Goal: Transaction & Acquisition: Obtain resource

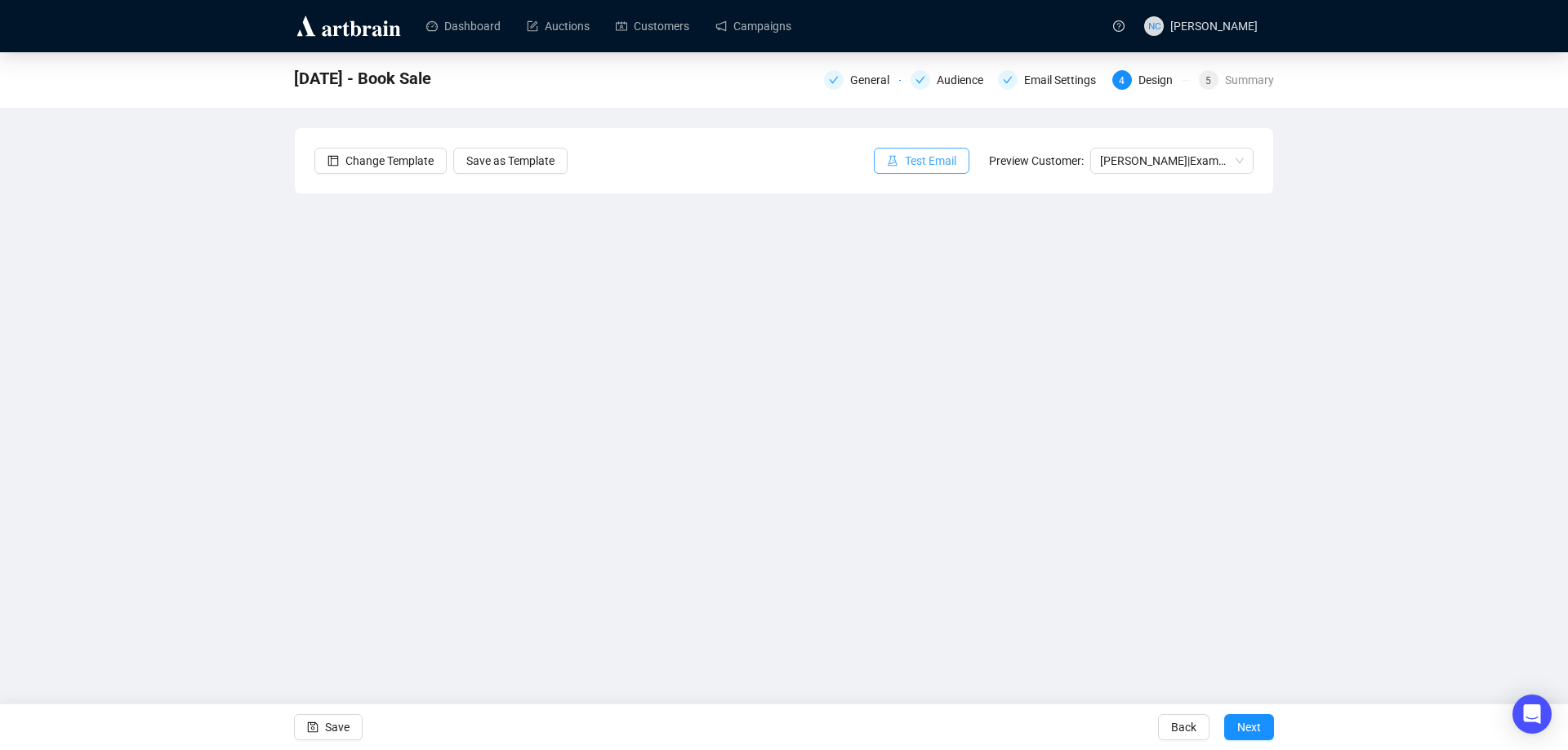
click at [918, 163] on span "Test Email" at bounding box center [931, 160] width 52 height 18
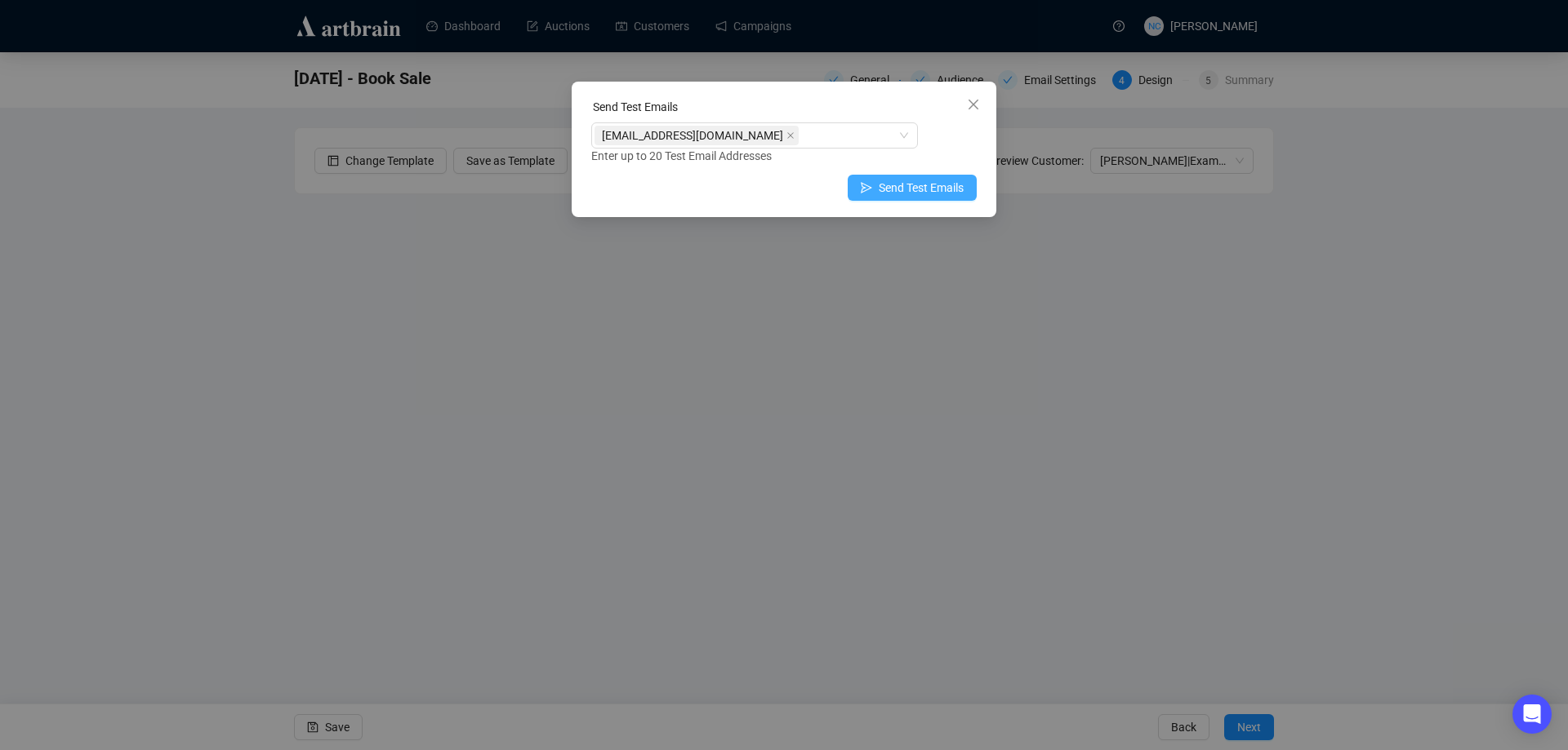
click at [896, 189] on span "Send Test Emails" at bounding box center [921, 188] width 85 height 18
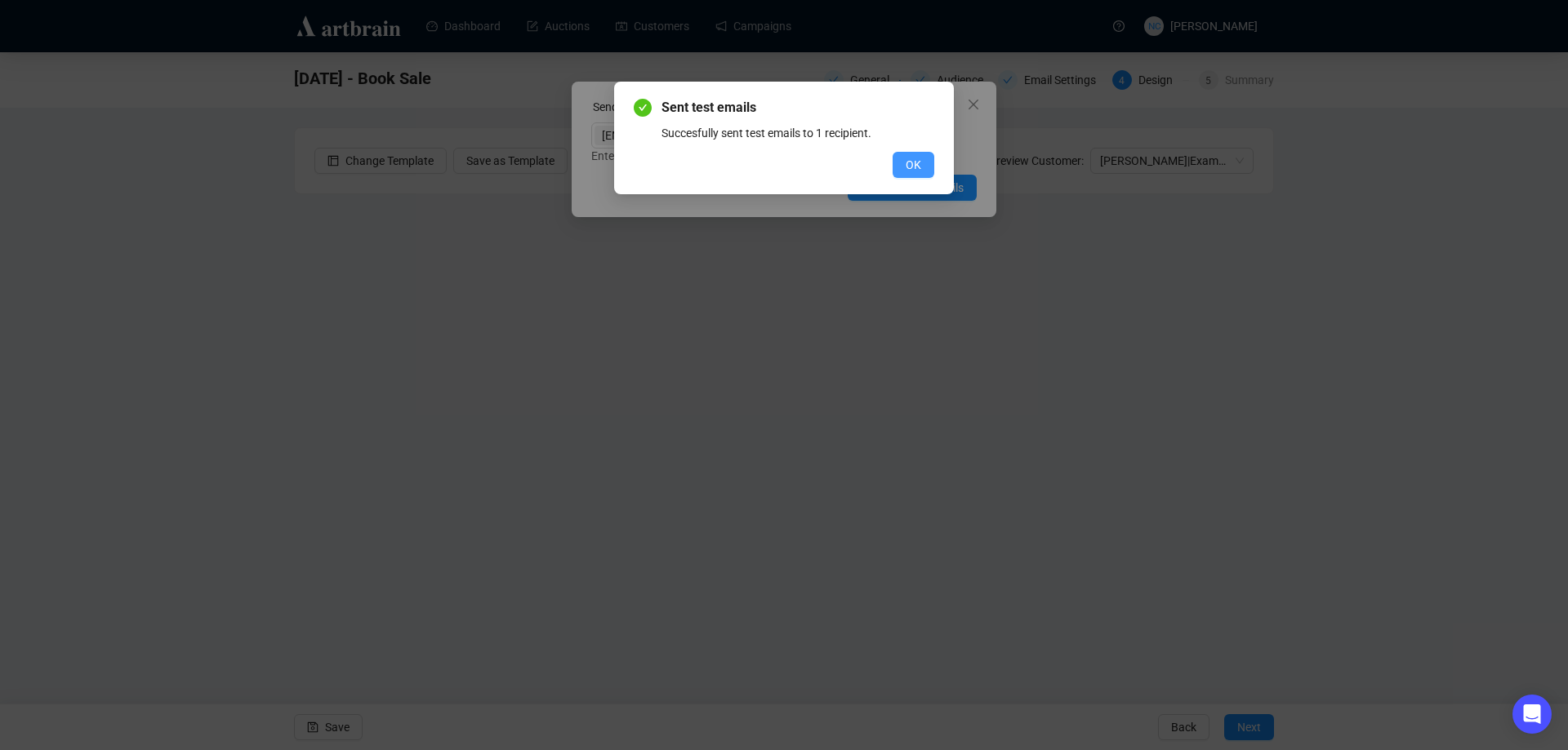
click at [907, 165] on span "OK" at bounding box center [913, 165] width 15 height 18
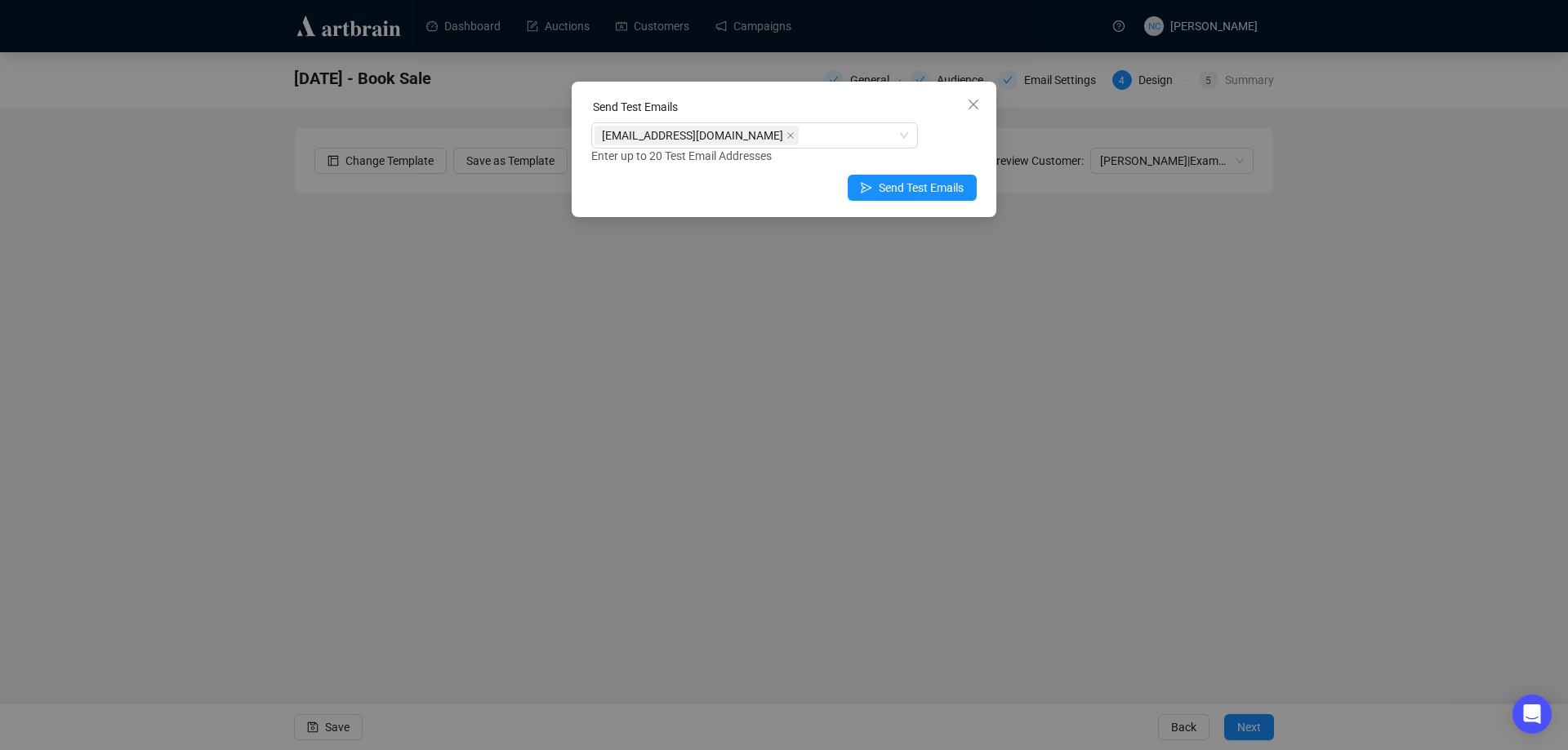
click at [967, 103] on span "Close" at bounding box center [973, 104] width 26 height 13
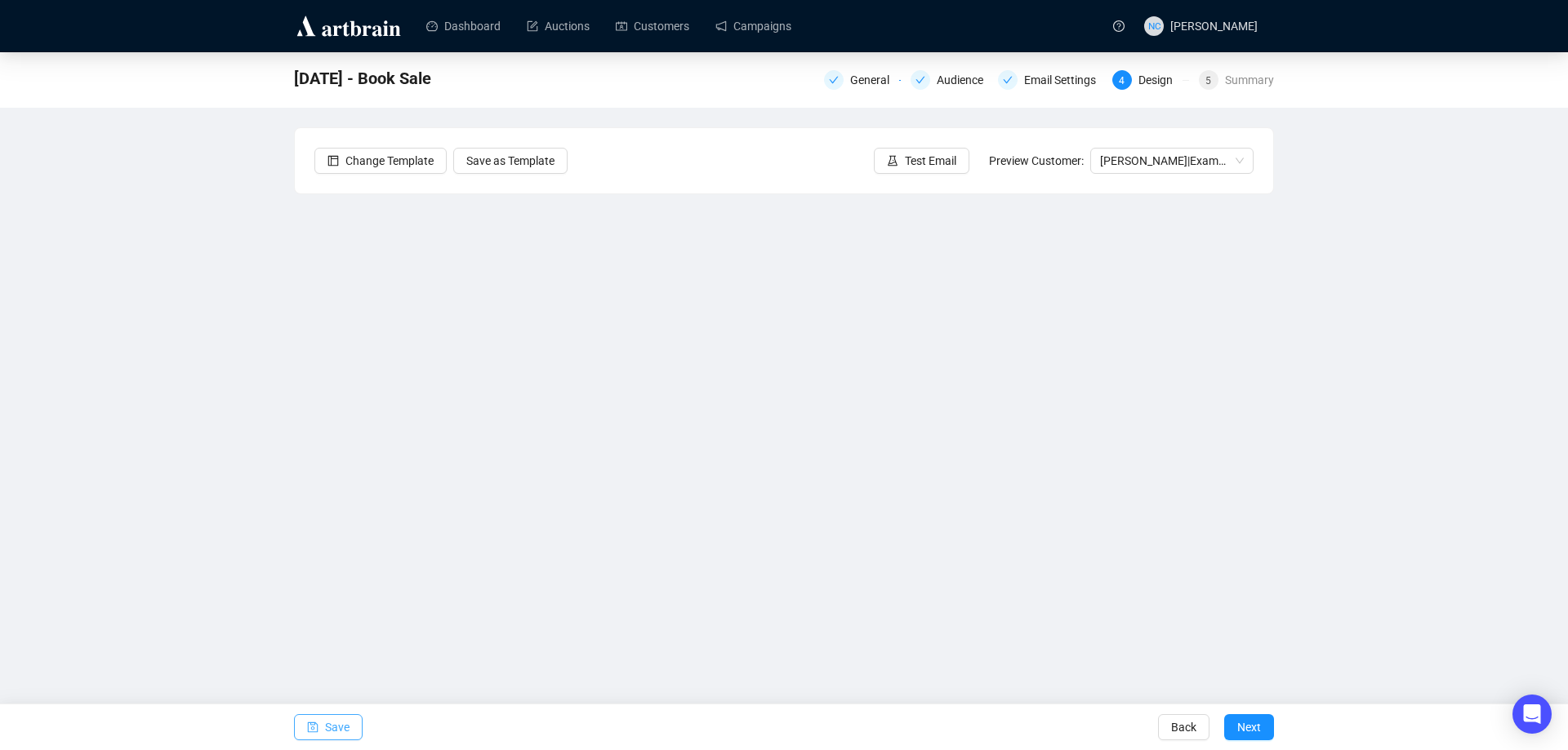
click at [331, 725] on span "Save" at bounding box center [337, 727] width 25 height 46
click at [914, 168] on span "Test Email" at bounding box center [931, 160] width 52 height 18
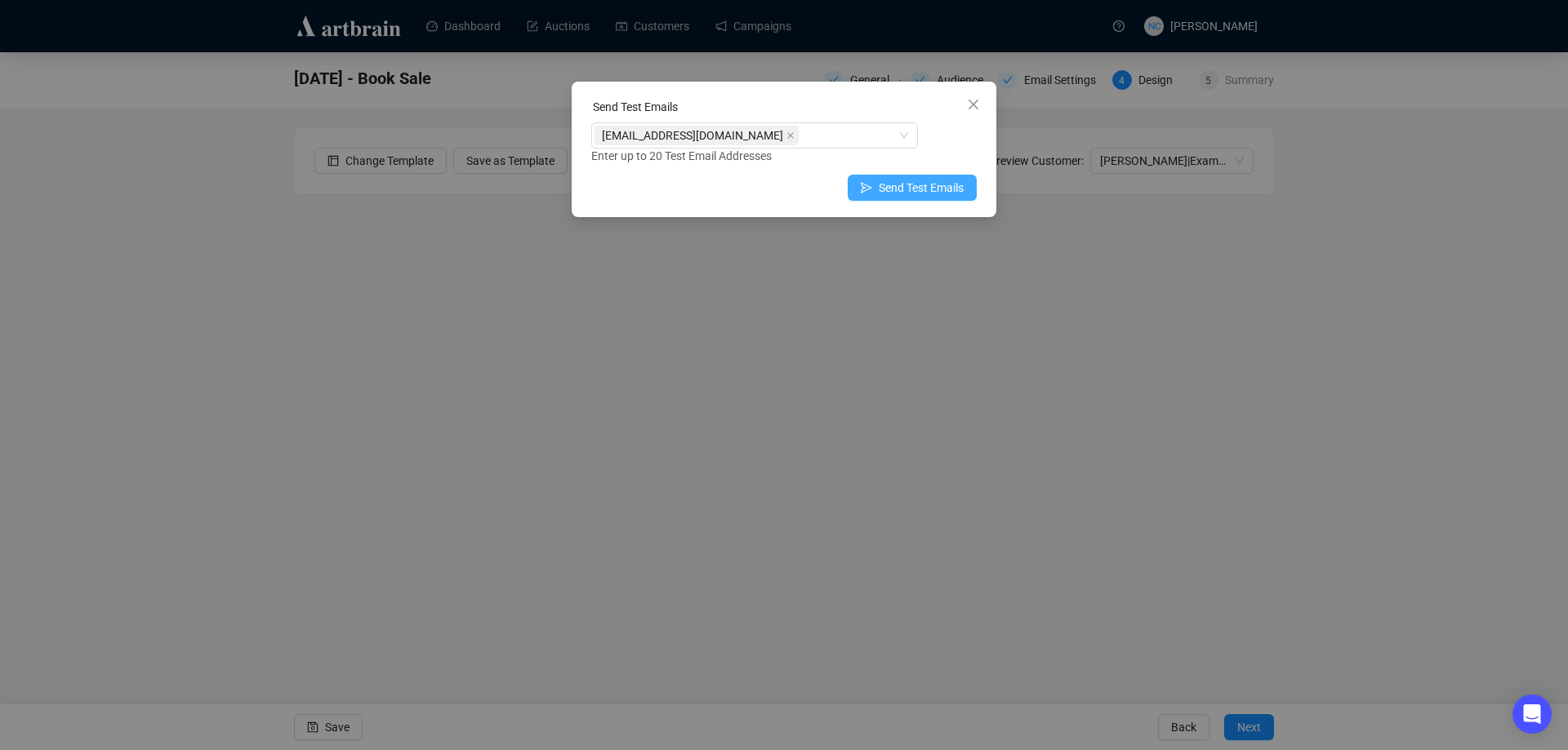
click at [879, 187] on button "Send Test Emails" at bounding box center [911, 187] width 129 height 26
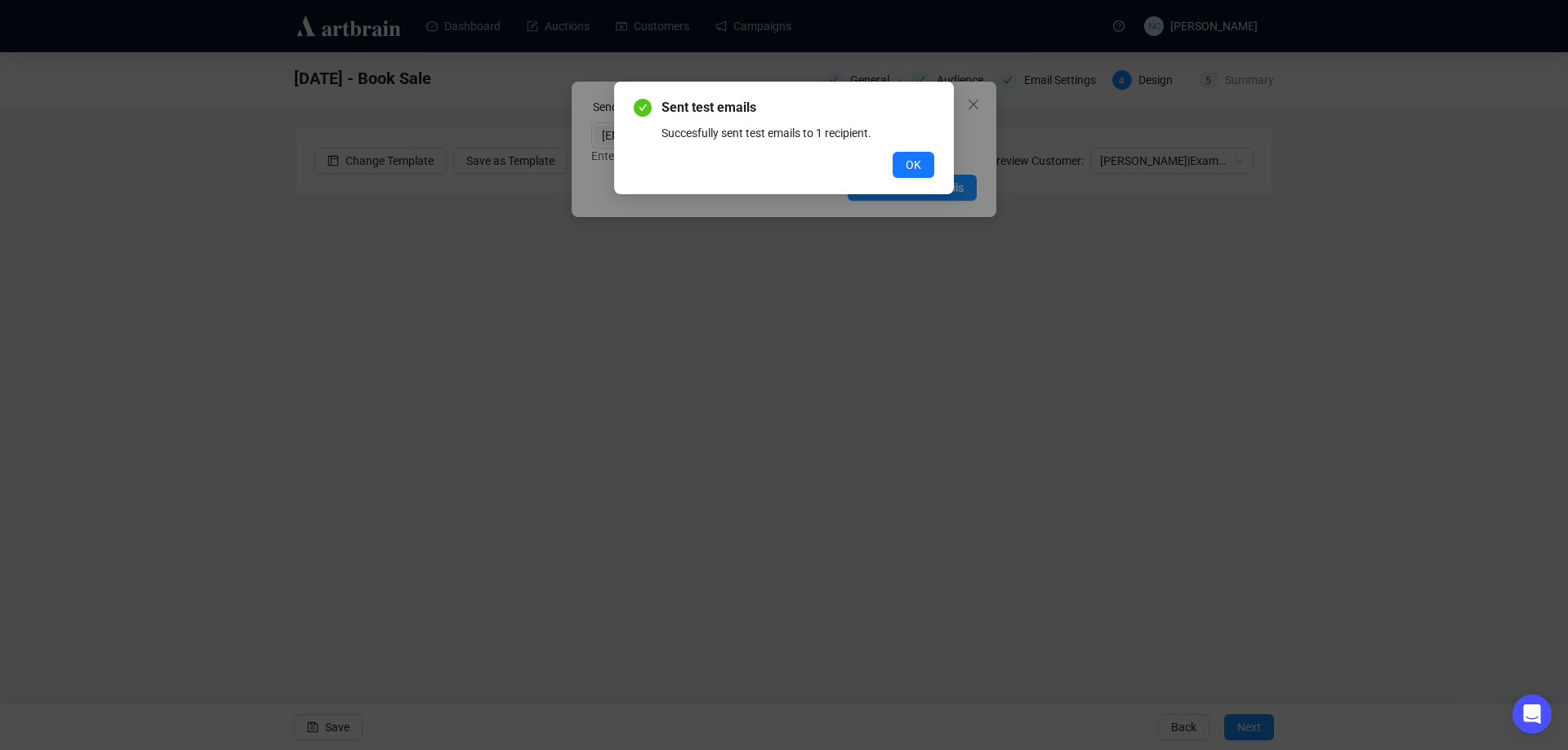
drag, startPoint x: 901, startPoint y: 162, endPoint x: 980, endPoint y: 104, distance: 98.0
click at [902, 162] on button "OK" at bounding box center [912, 164] width 41 height 26
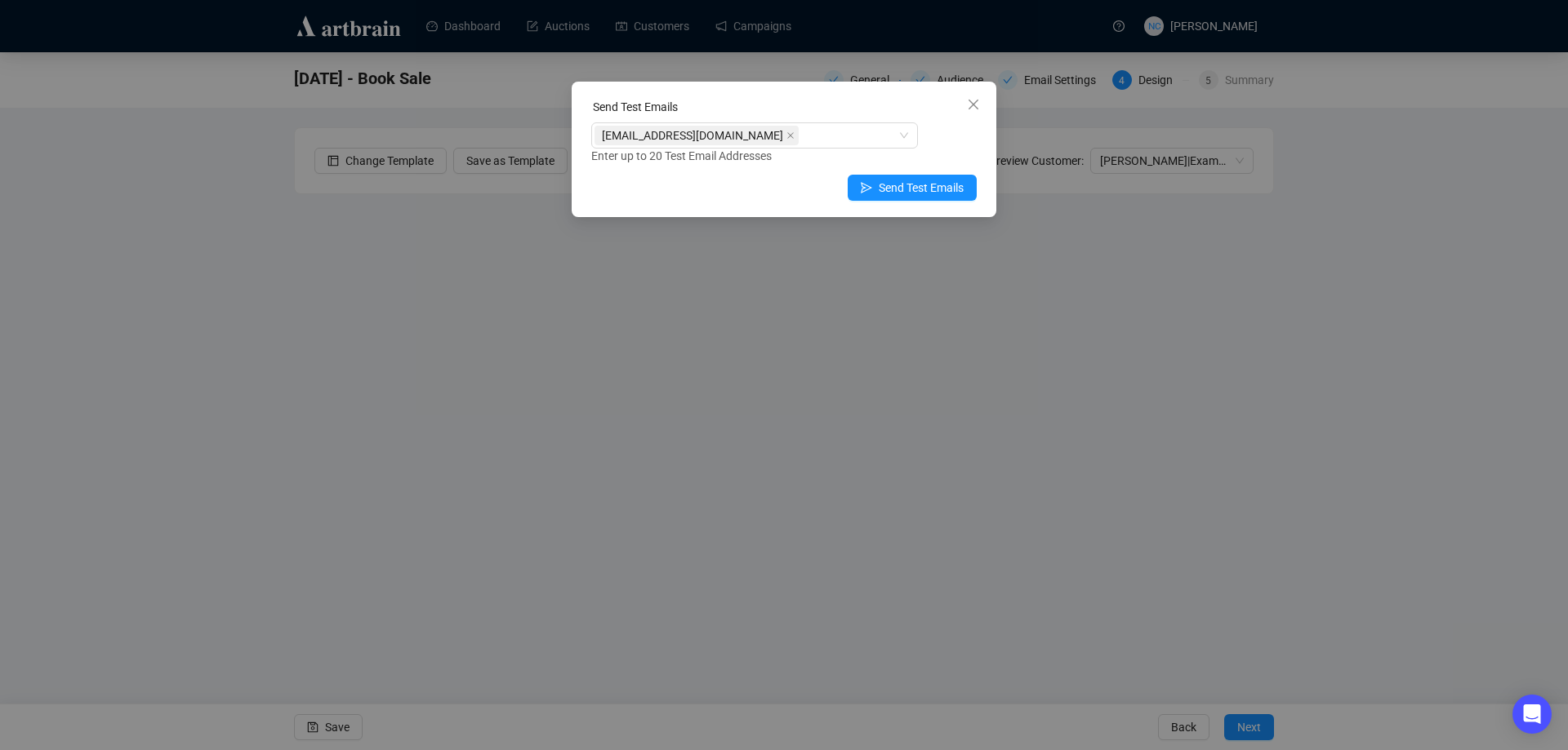
click at [980, 103] on span "Close" at bounding box center [973, 104] width 26 height 13
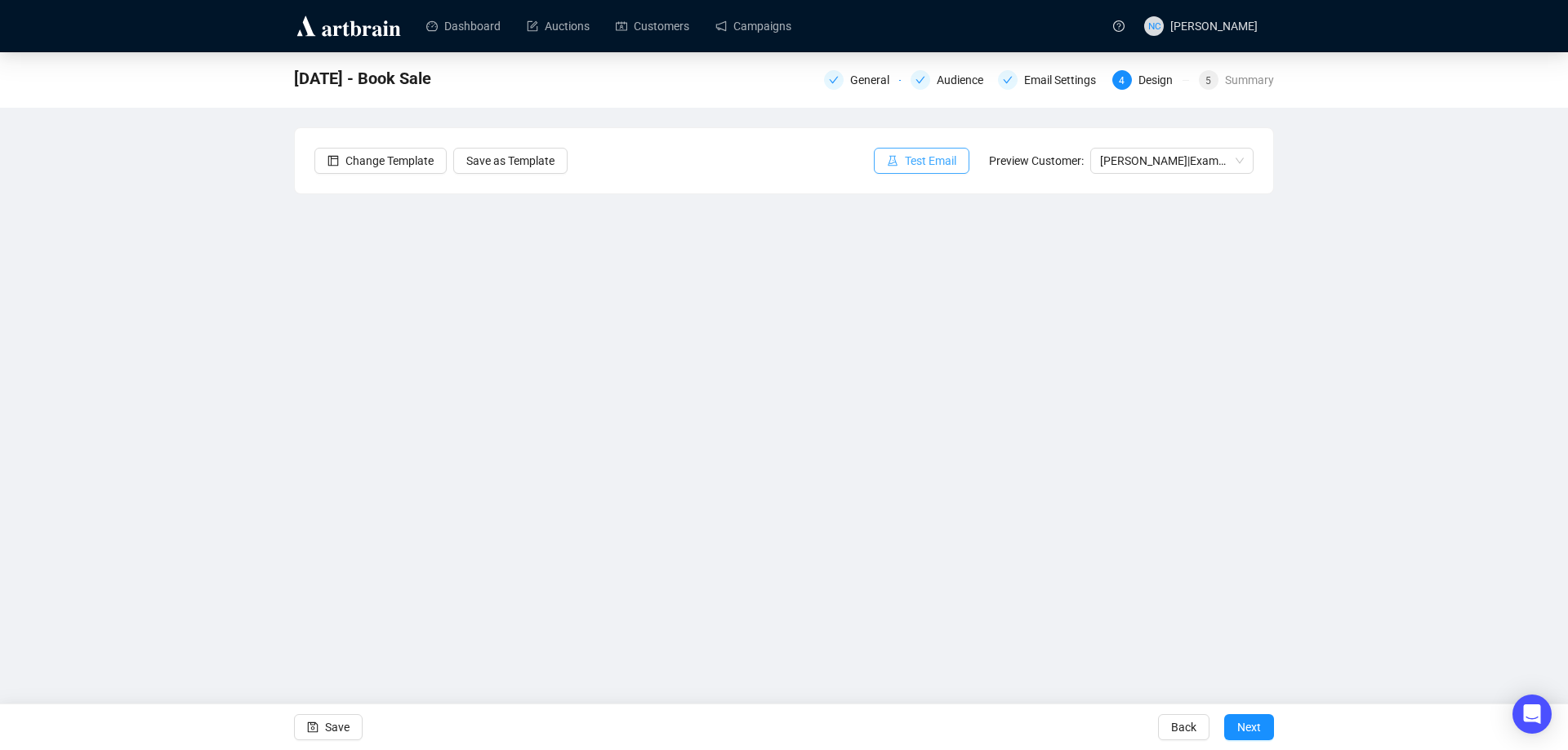
click at [944, 156] on span "Test Email" at bounding box center [931, 160] width 52 height 18
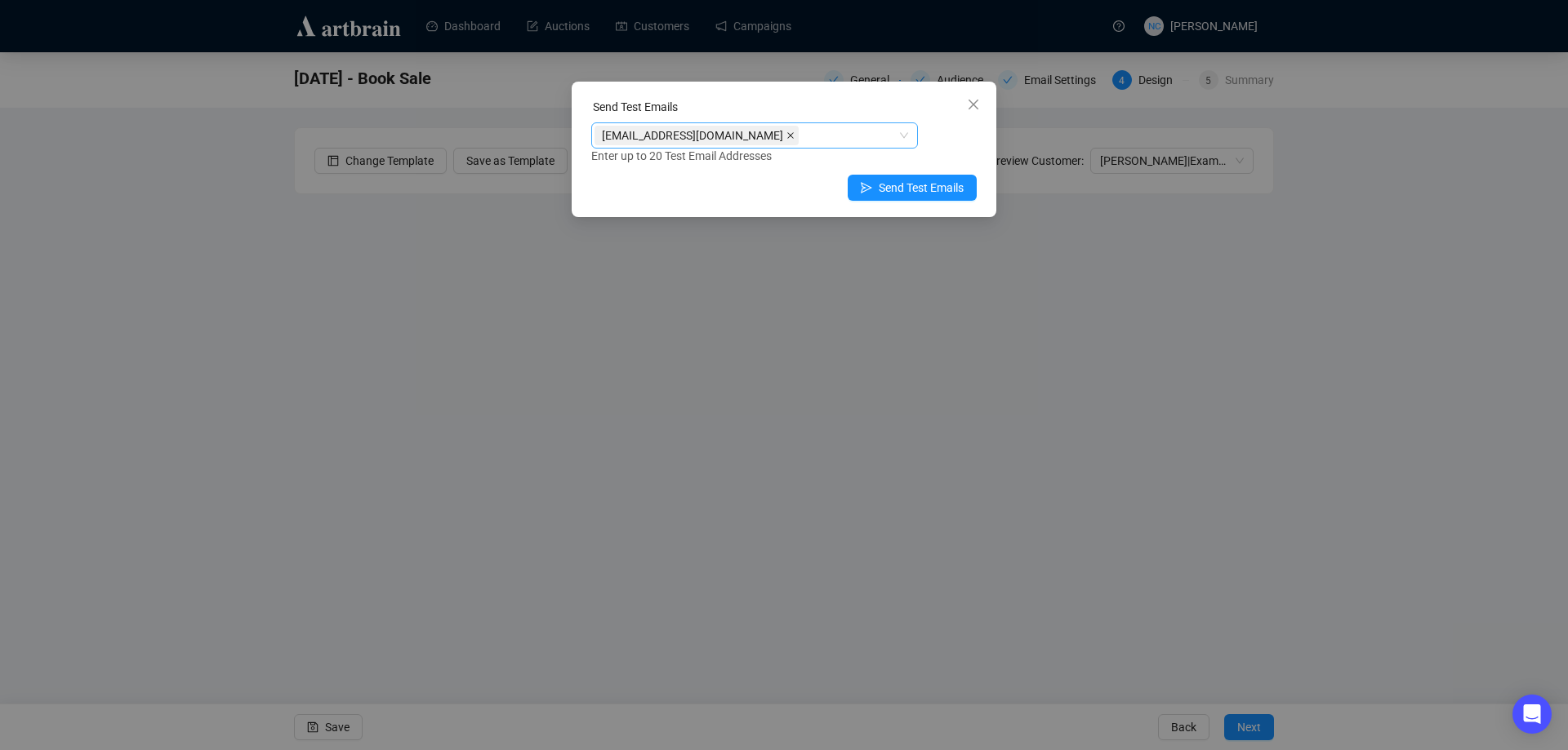
click at [786, 129] on span at bounding box center [790, 135] width 9 height 18
click at [833, 129] on div at bounding box center [746, 136] width 303 height 23
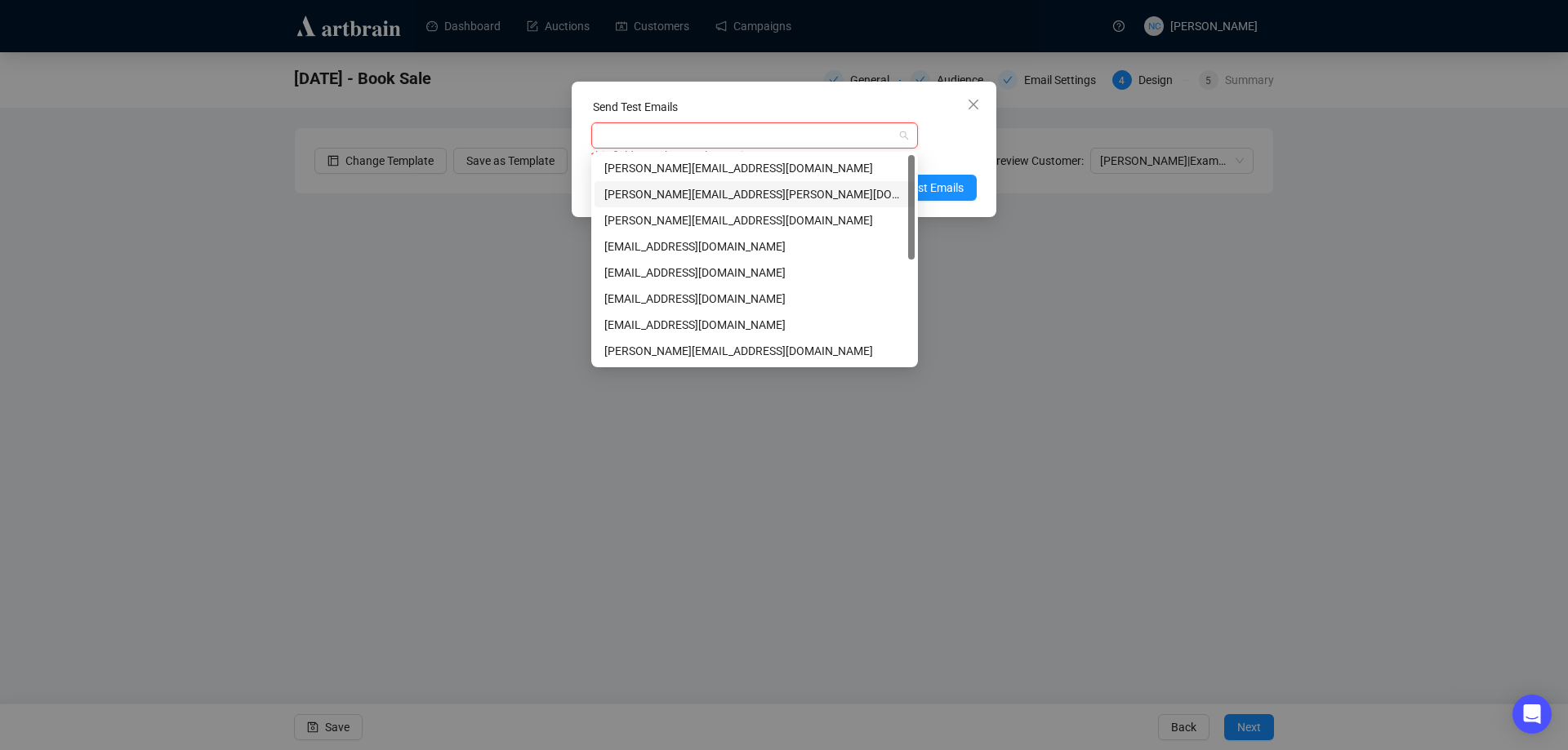
click at [799, 191] on div "shawn.leventhal@gmail.com" at bounding box center [754, 193] width 301 height 18
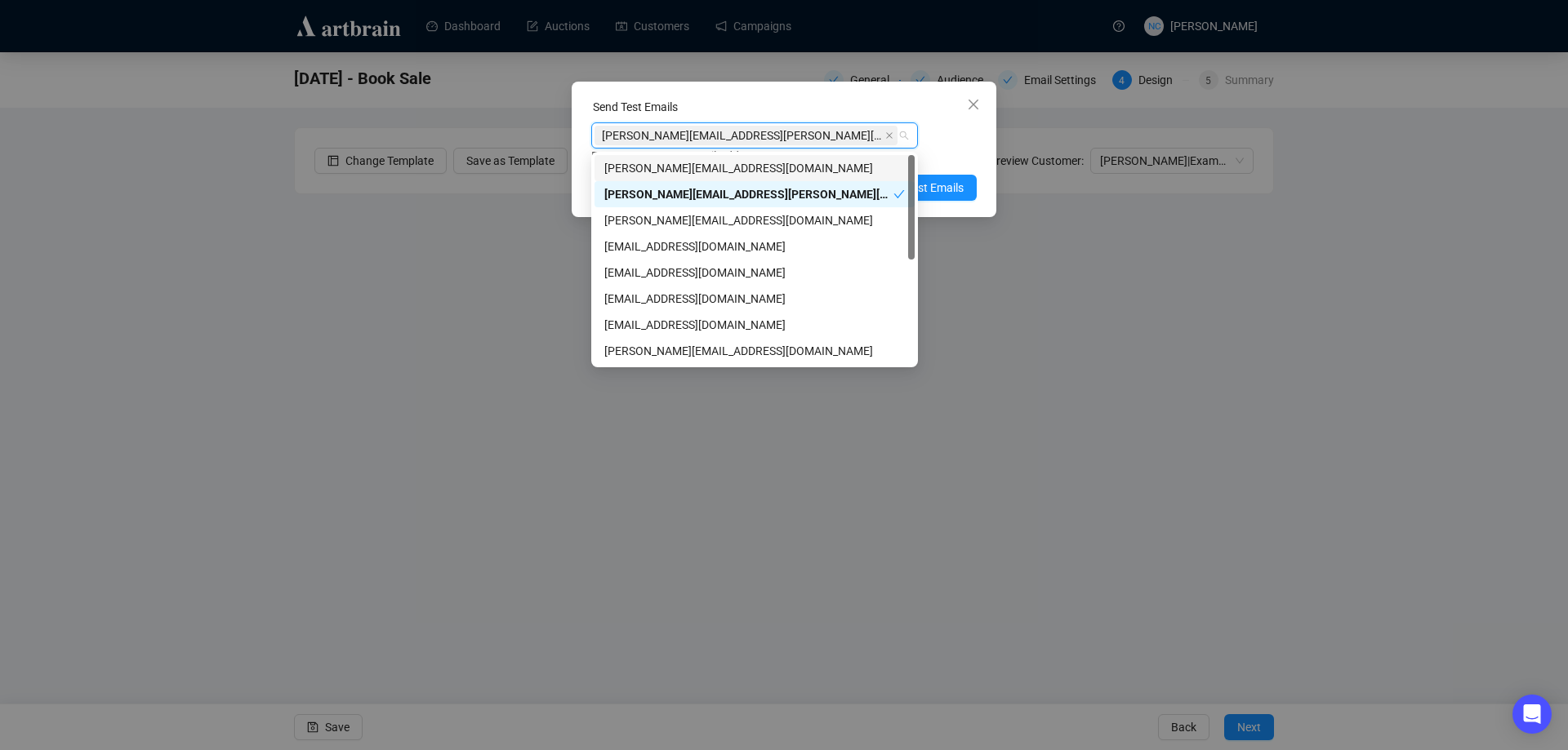
click at [830, 105] on div "Send Test Emails" at bounding box center [784, 110] width 385 height 25
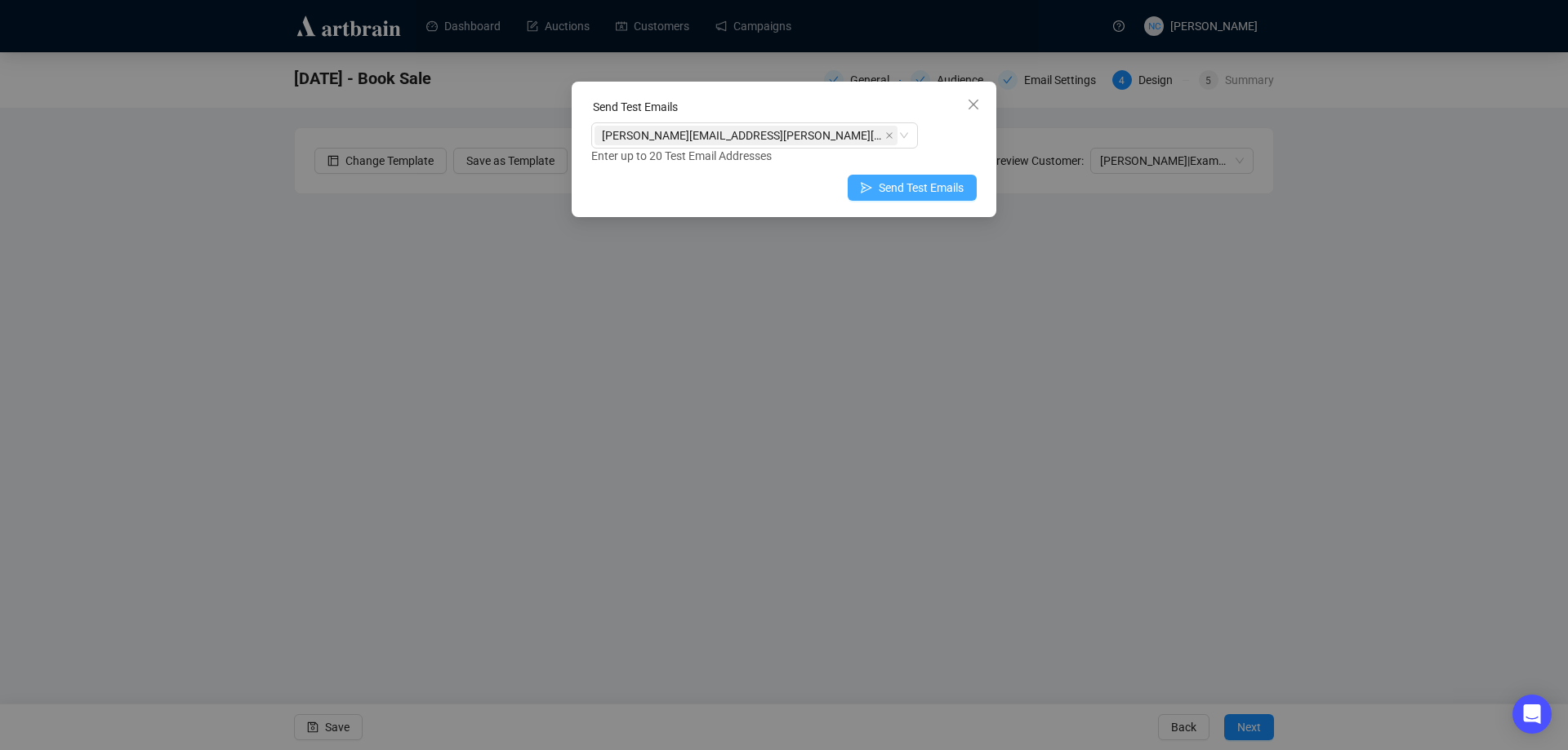
click at [913, 182] on span "Send Test Emails" at bounding box center [921, 188] width 85 height 18
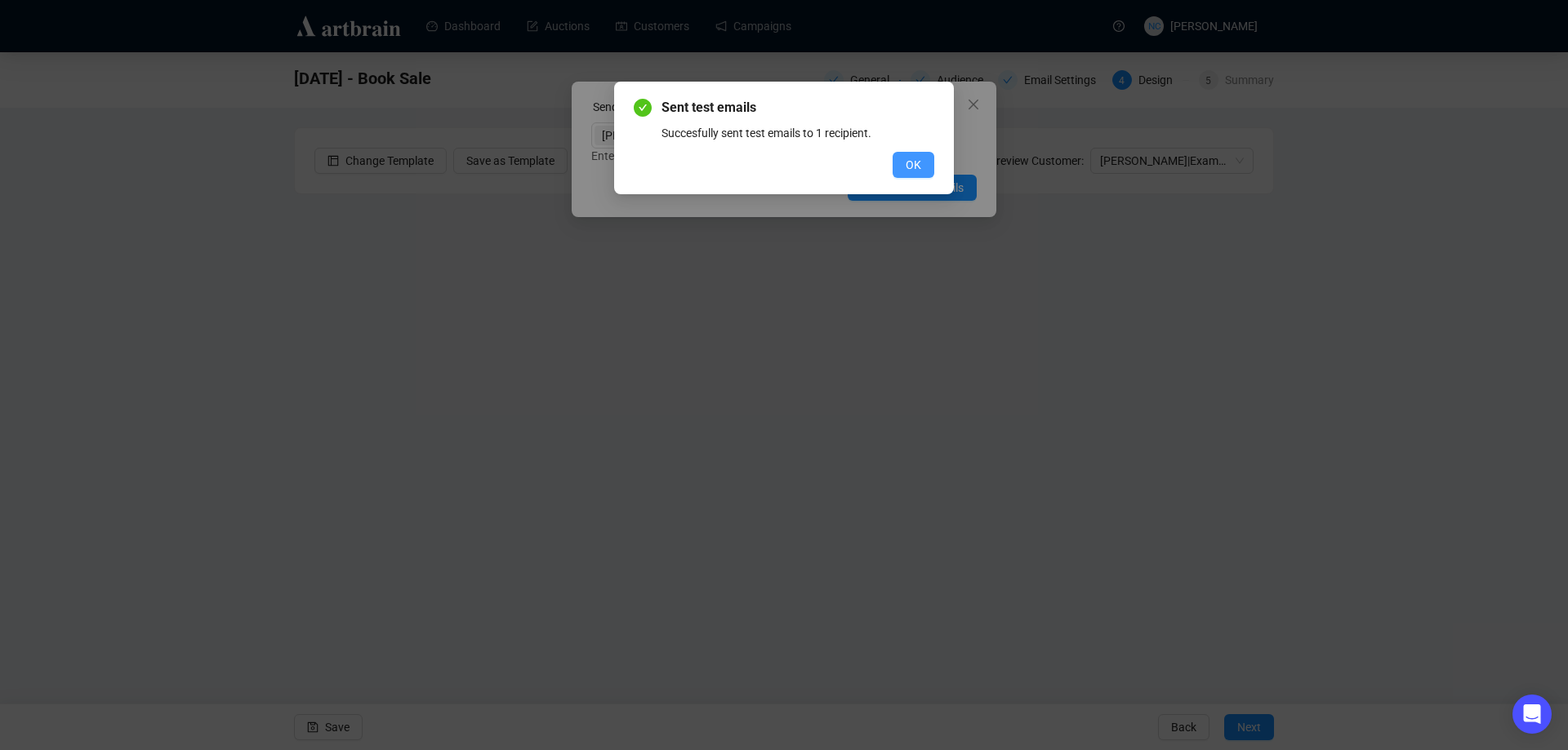
click at [913, 169] on span "OK" at bounding box center [913, 165] width 15 height 18
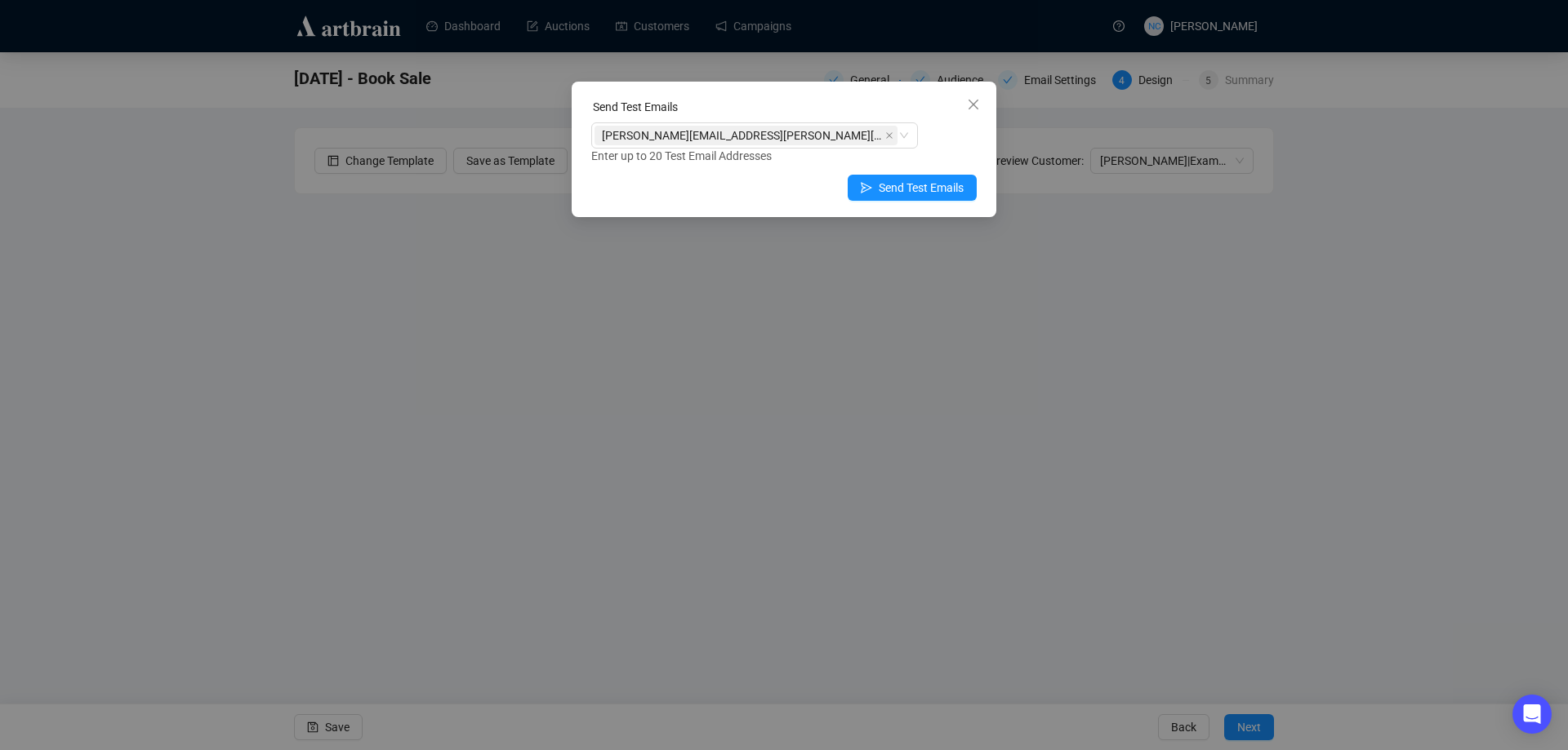
click at [980, 102] on span "Close" at bounding box center [973, 104] width 26 height 13
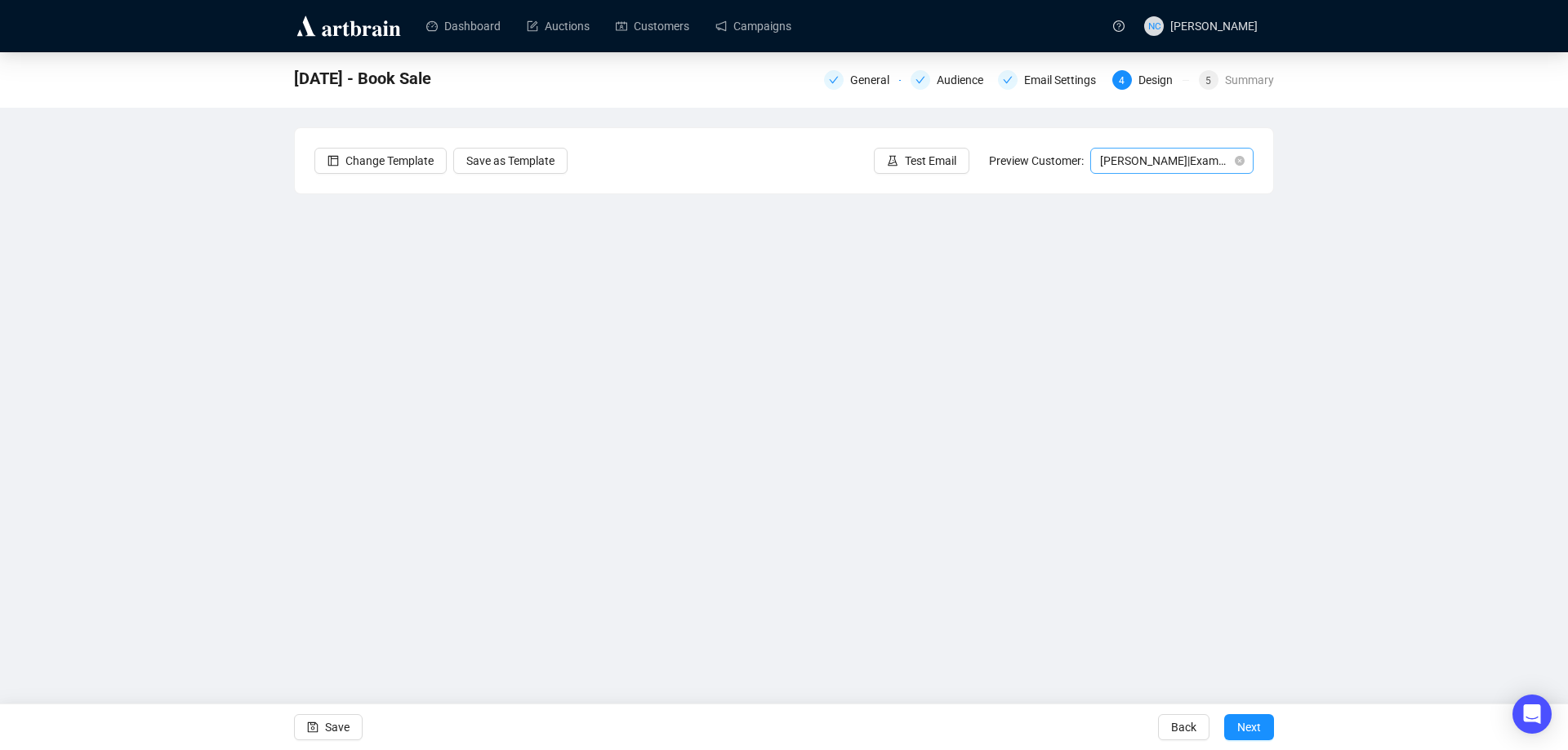
click at [1188, 150] on span "Bob | Example" at bounding box center [1172, 161] width 144 height 25
click at [1150, 160] on span "Bob | Example" at bounding box center [1172, 161] width 144 height 25
click at [1141, 148] on span "Bob | Example" at bounding box center [1172, 161] width 144 height 25
click at [0, 0] on div "Ann | Example" at bounding box center [0, 0] width 0 height 0
click at [1147, 166] on span "Ann | Example" at bounding box center [1172, 161] width 144 height 25
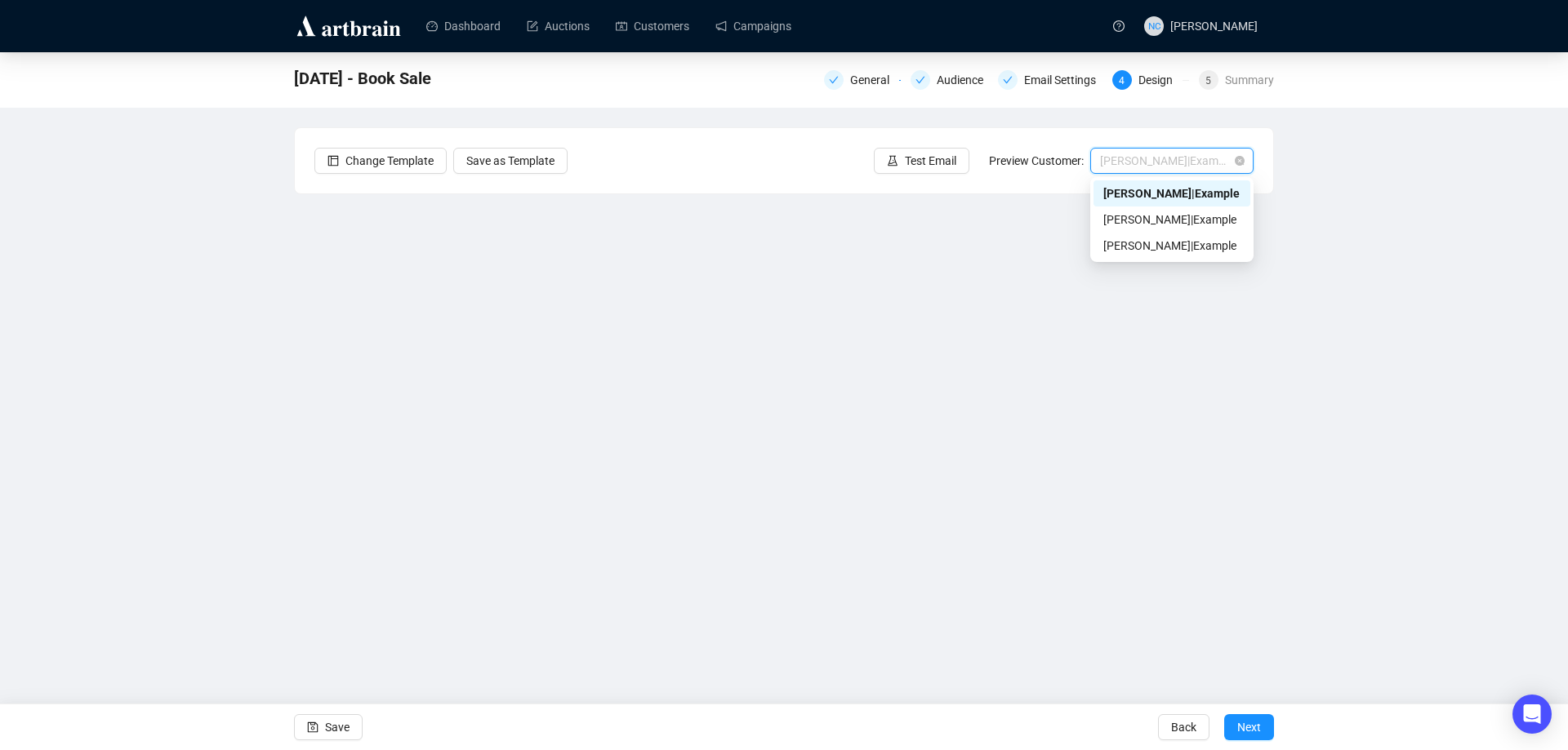
click at [1147, 166] on span "Ann | Example" at bounding box center [1172, 161] width 144 height 25
click at [1405, 273] on div "Sep 16 - Book Sale General Audience Email Settings 4 Design 5 Summary Change Te…" at bounding box center [784, 356] width 1568 height 607
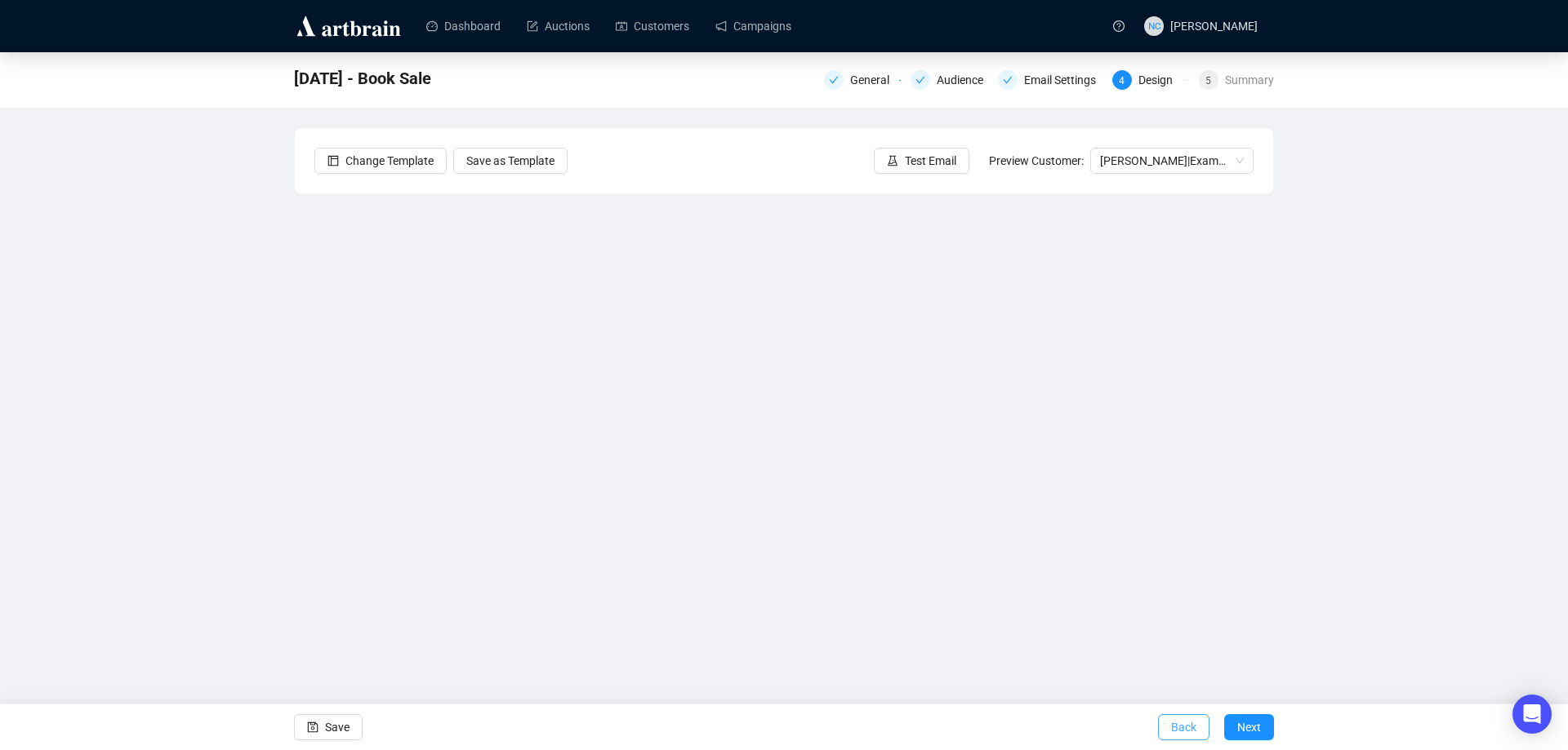
click at [1196, 734] on span "Back" at bounding box center [1184, 727] width 25 height 46
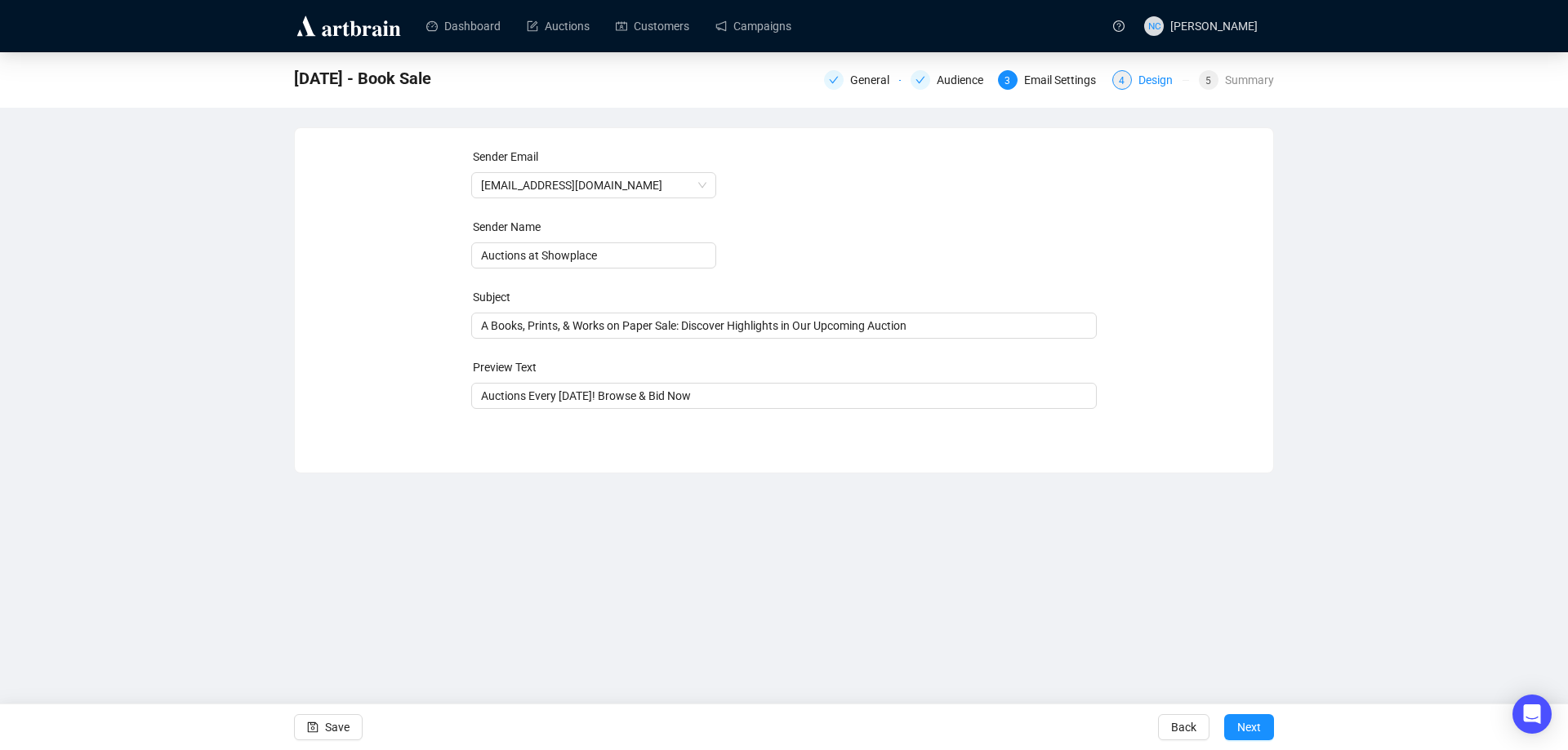
click at [1149, 75] on div "Design" at bounding box center [1161, 80] width 44 height 19
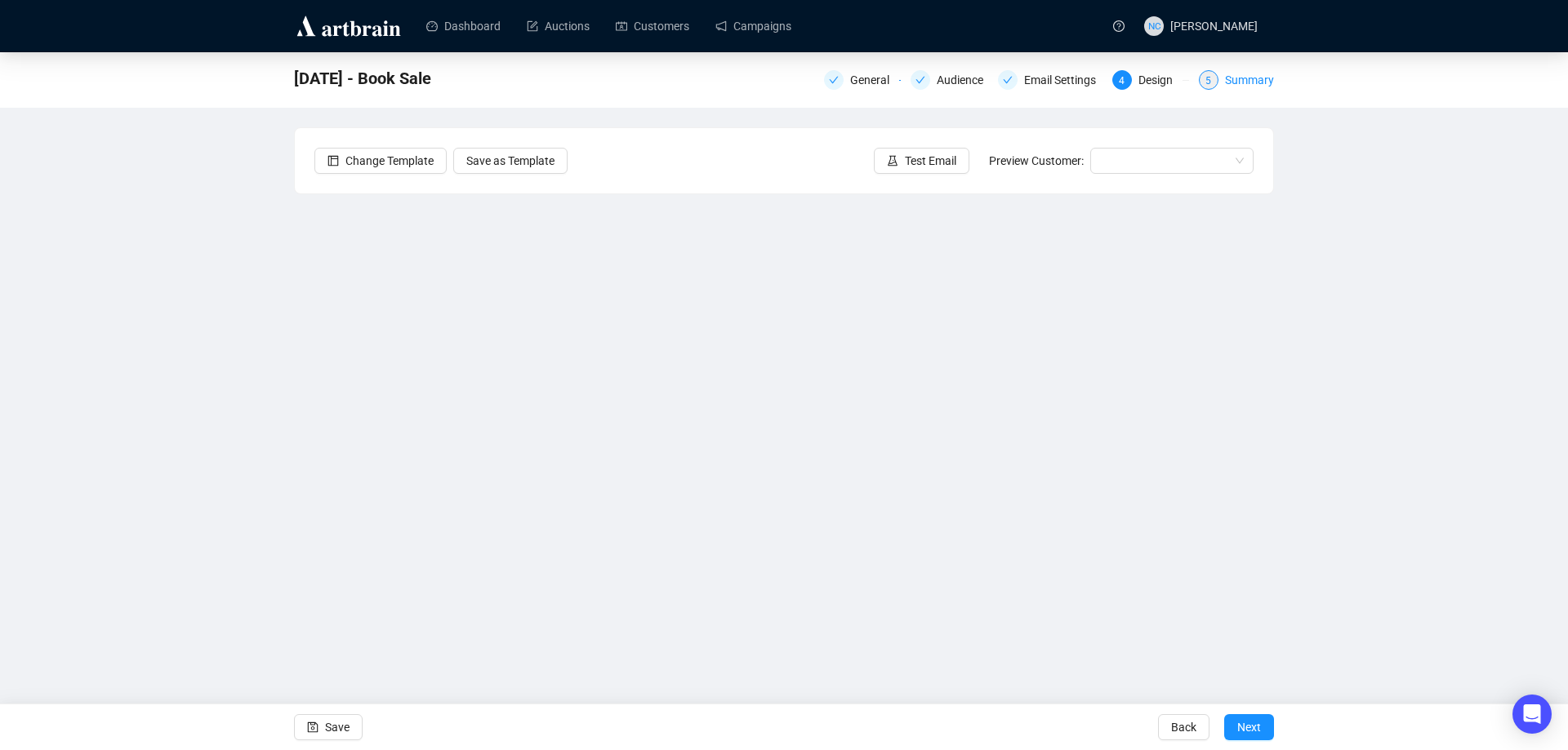
click at [1257, 78] on div "Summary" at bounding box center [1249, 80] width 49 height 19
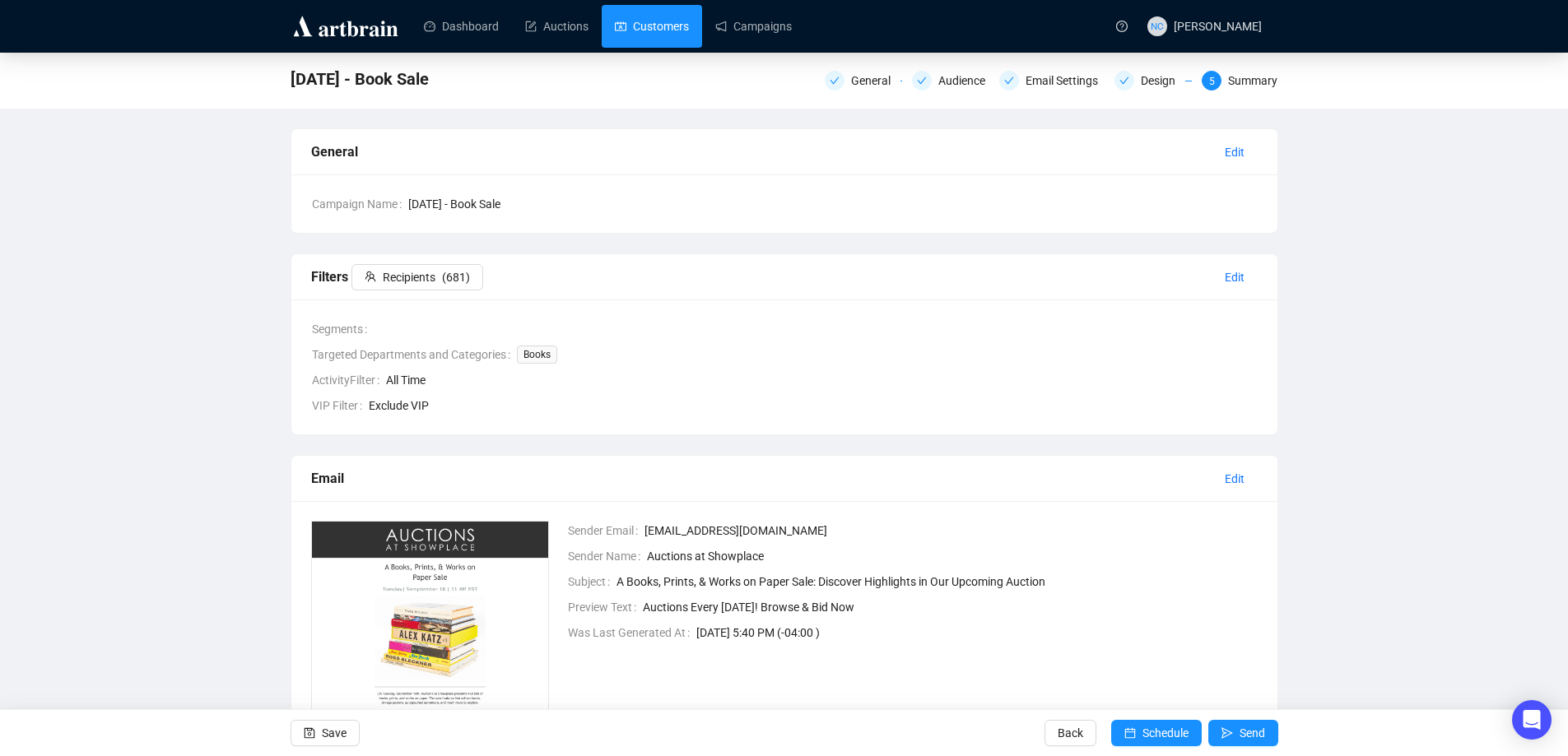
click at [650, 33] on link "Customers" at bounding box center [651, 26] width 74 height 42
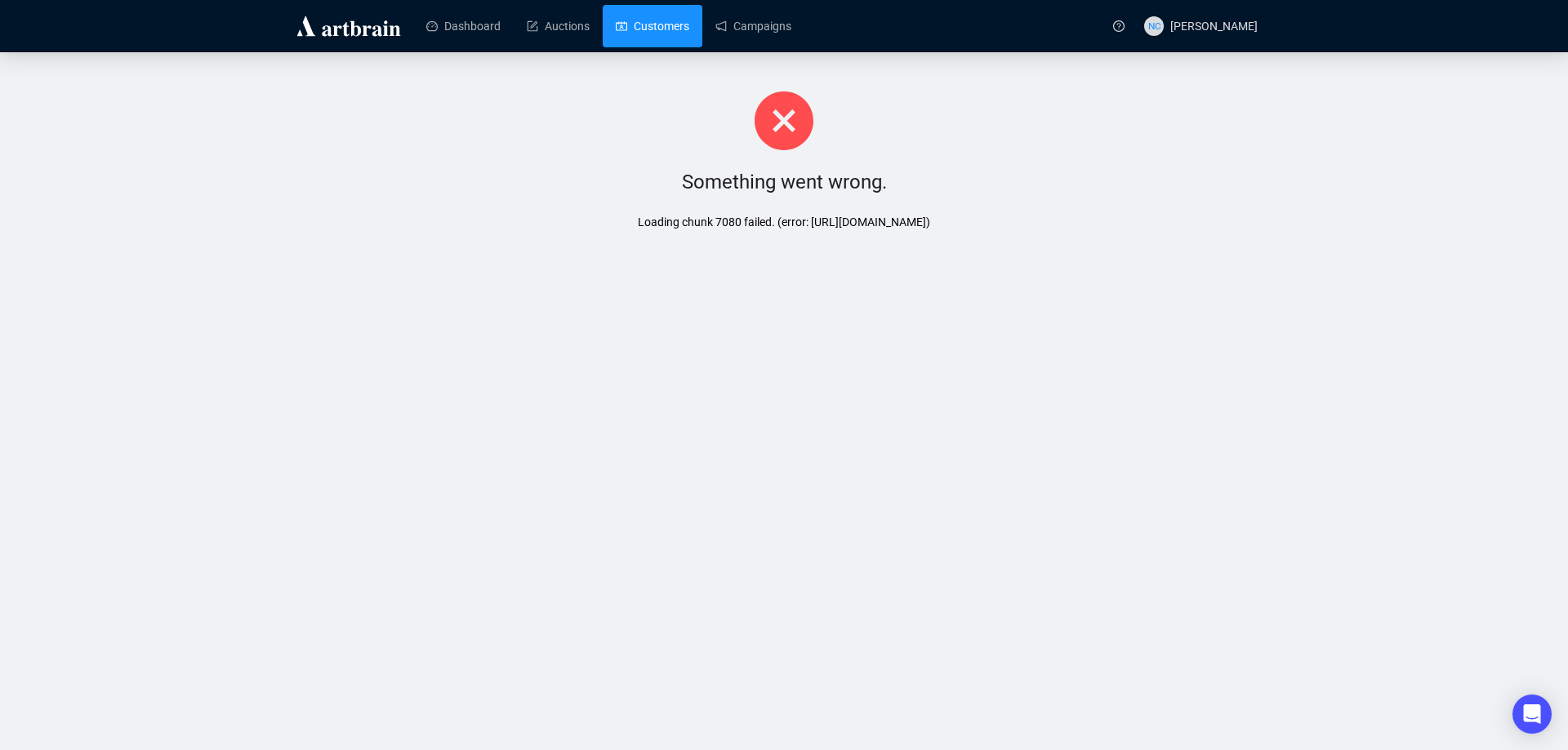
click at [657, 15] on link "Customers" at bounding box center [652, 26] width 74 height 42
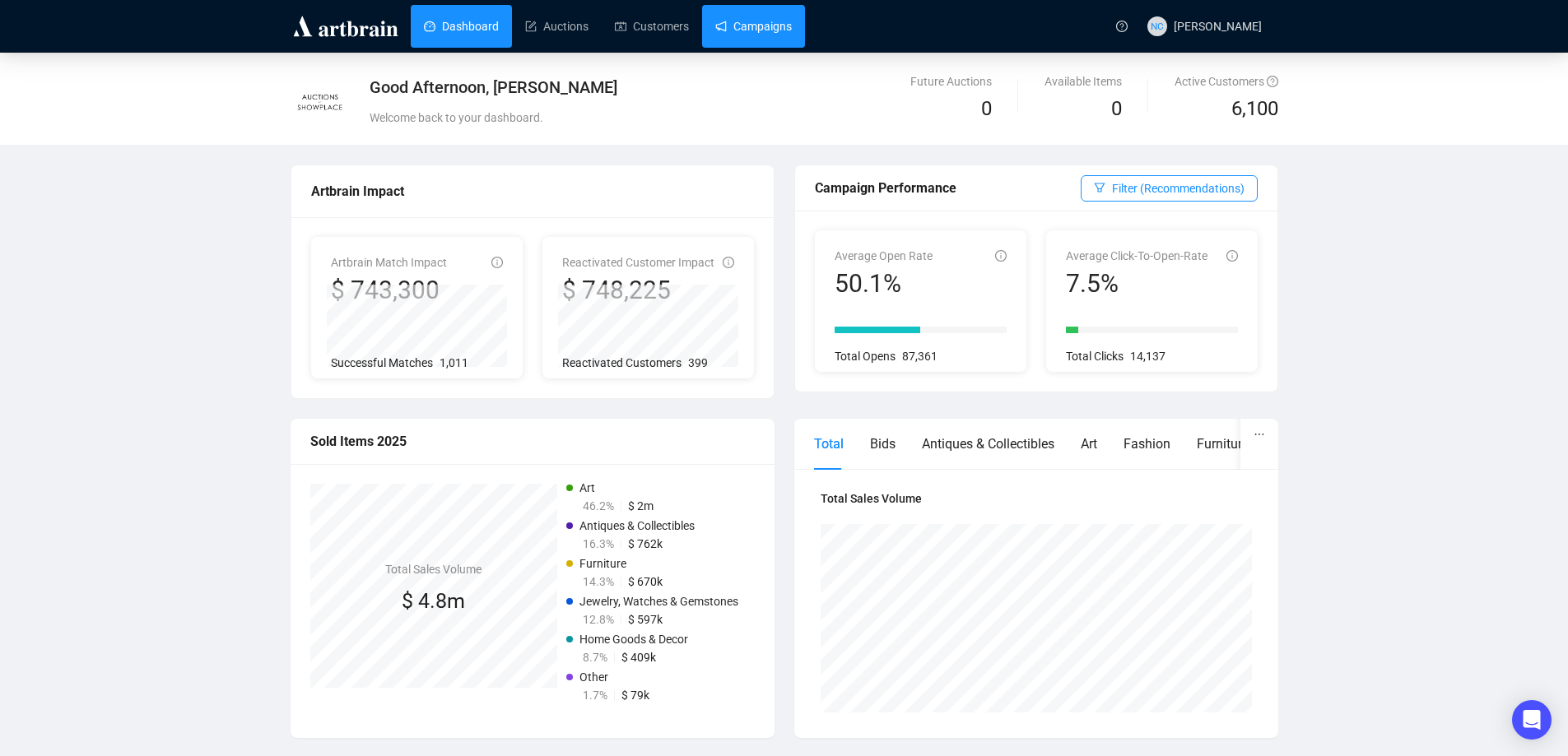
click at [750, 28] on link "Campaigns" at bounding box center [753, 26] width 76 height 42
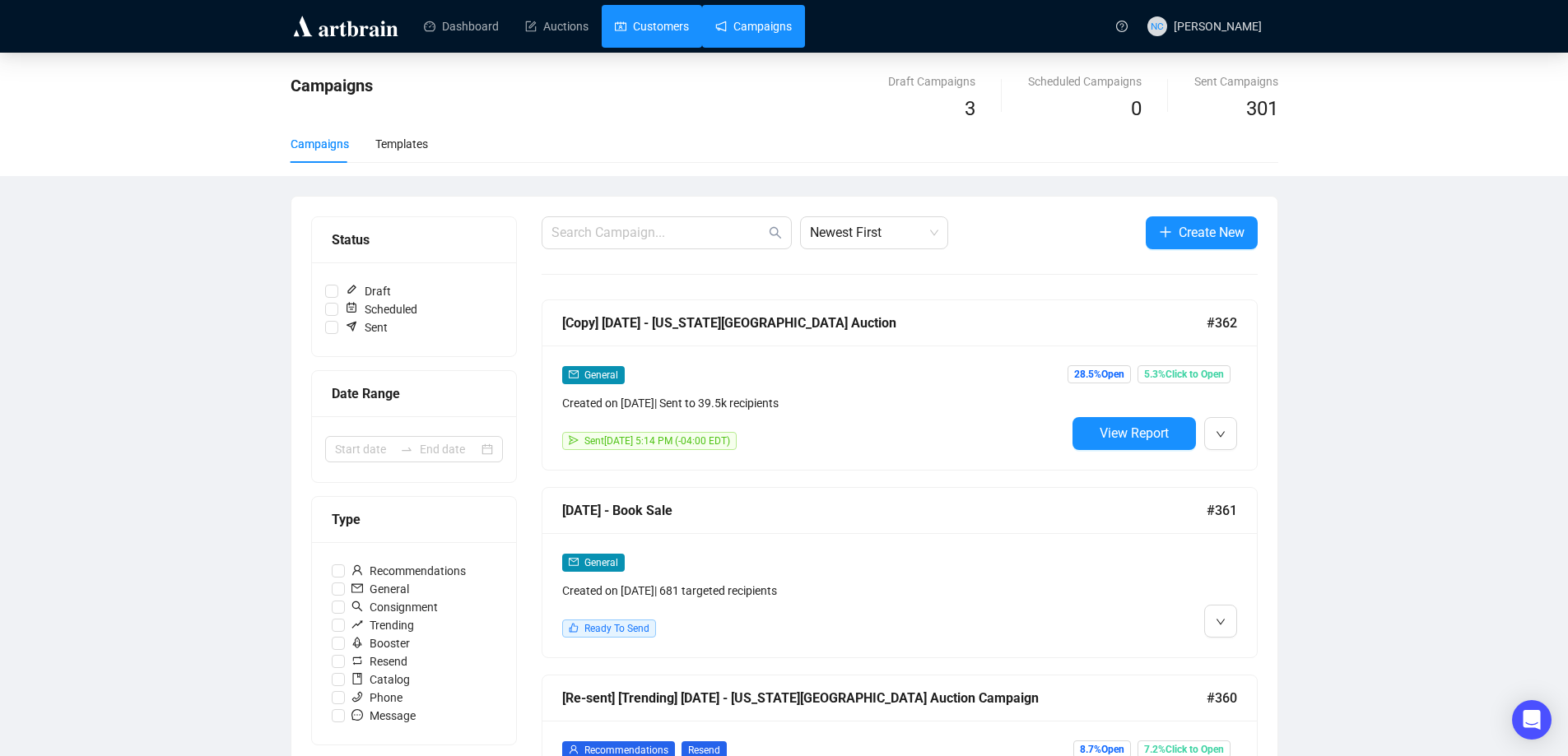
click at [650, 16] on link "Customers" at bounding box center [651, 26] width 74 height 42
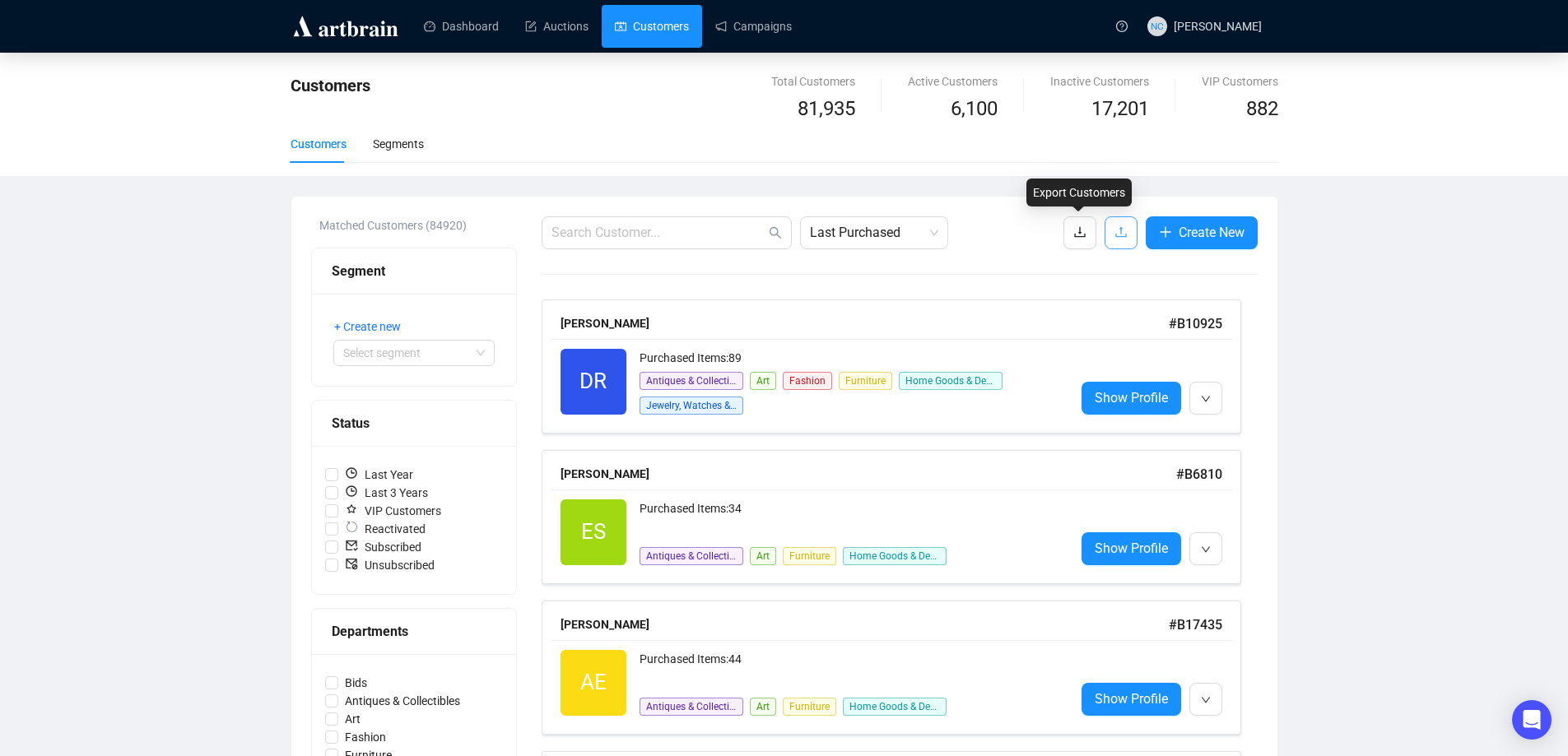
click at [1116, 238] on icon "upload" at bounding box center [1122, 232] width 14 height 14
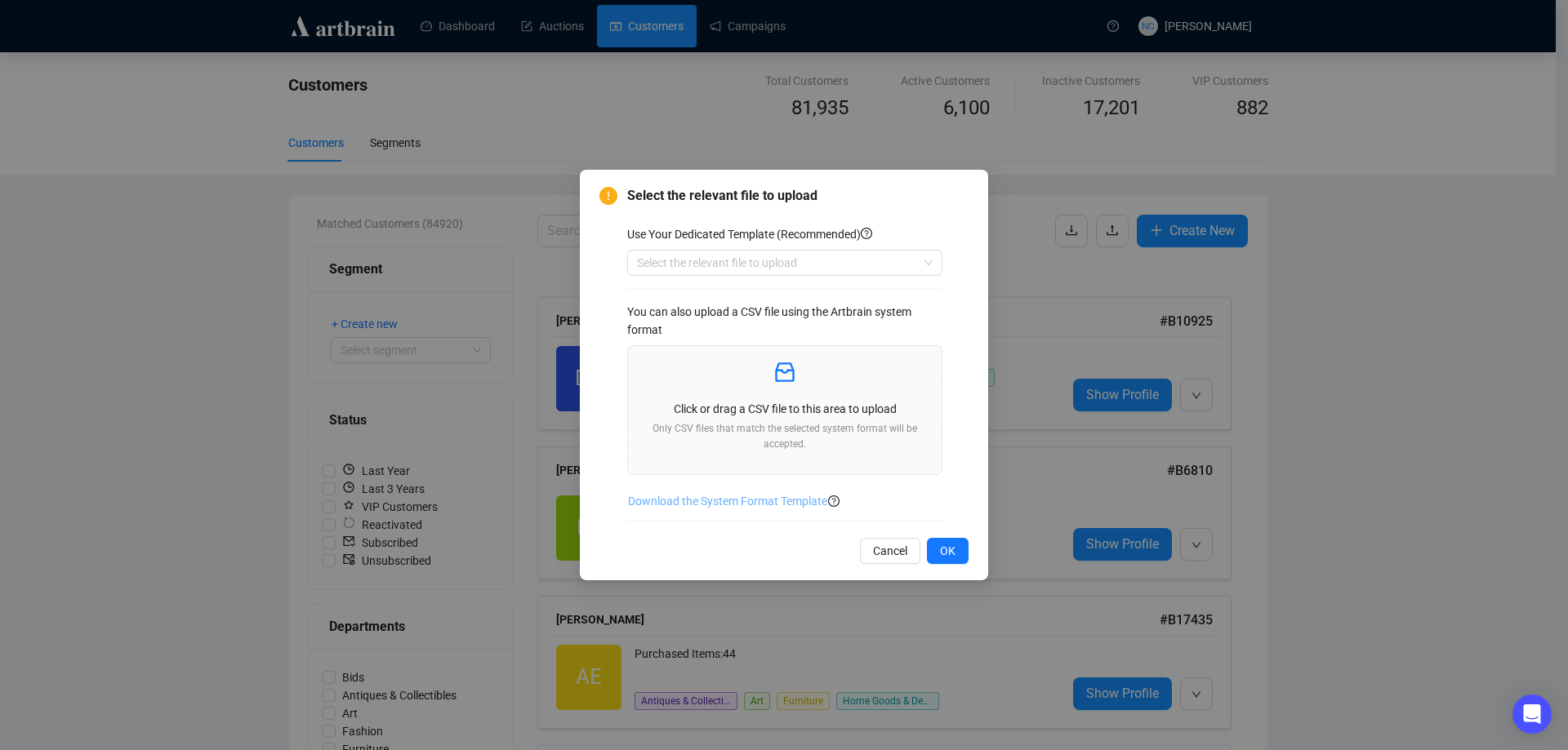
click at [764, 502] on span "Download the System Format Template" at bounding box center [727, 501] width 199 height 18
click at [897, 544] on span "Cancel" at bounding box center [890, 551] width 35 height 18
